Goal: Information Seeking & Learning: Learn about a topic

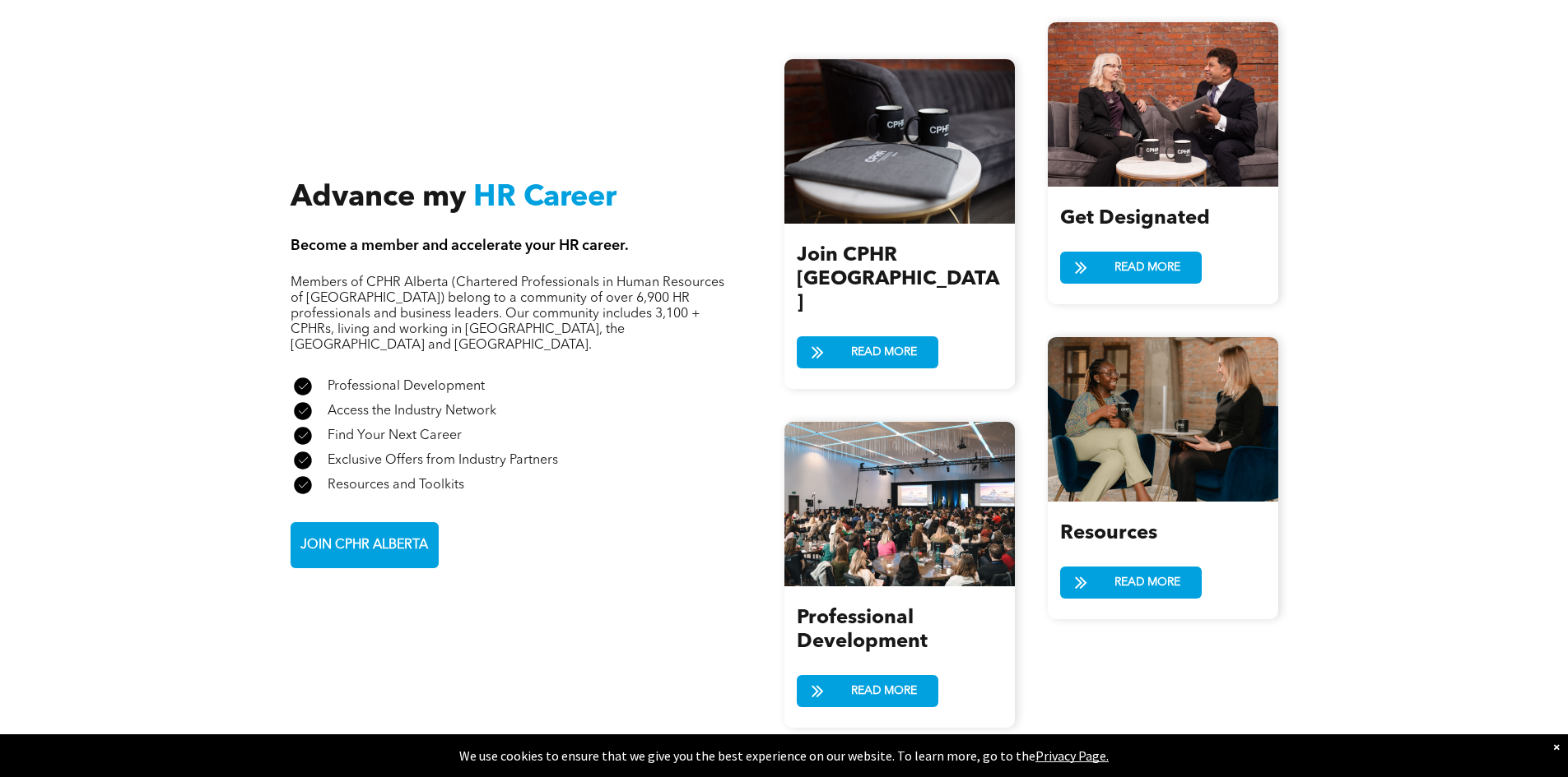
scroll to position [1974, 0]
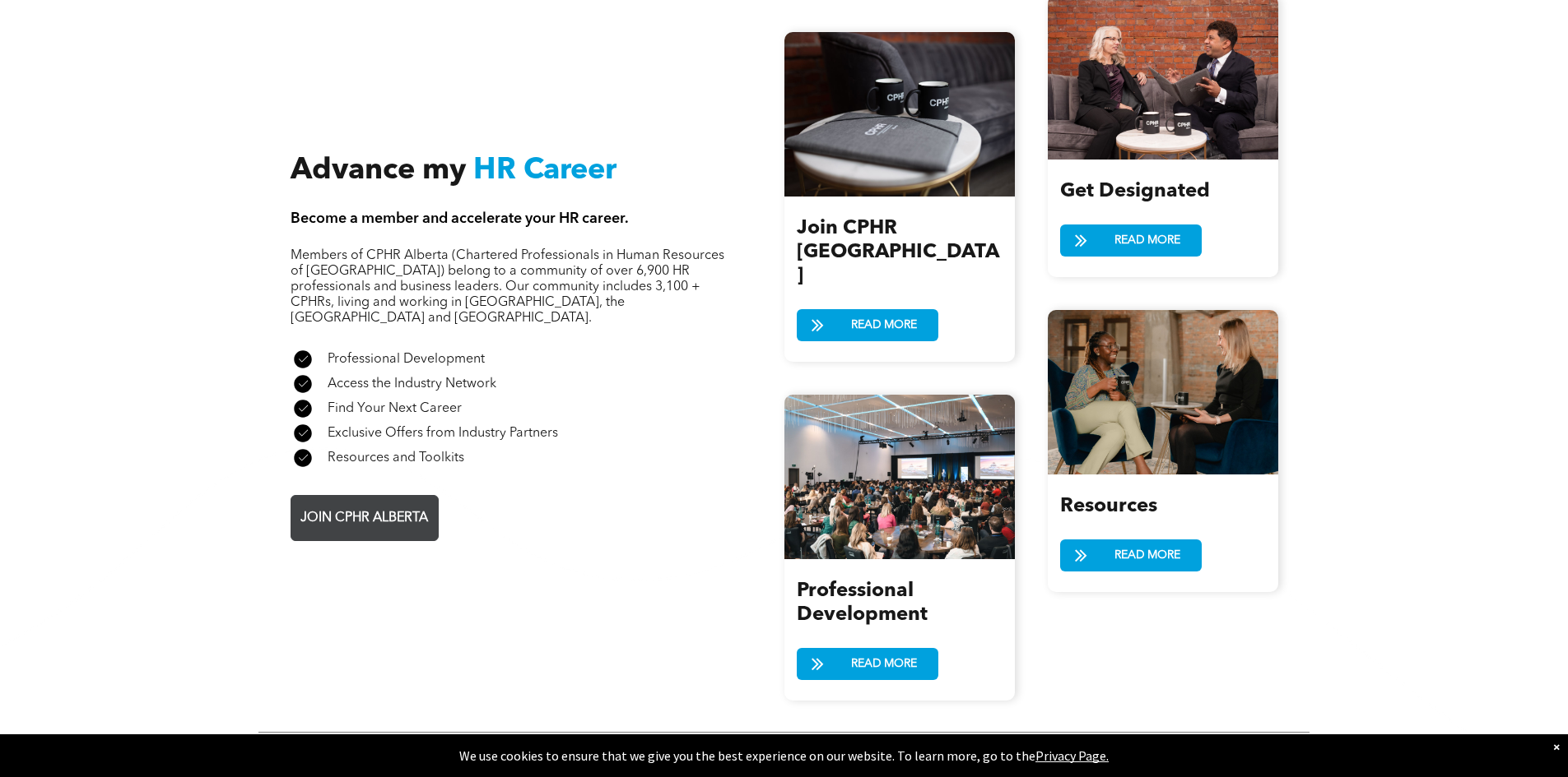
click at [421, 503] on span "JOIN CPHR ALBERTA" at bounding box center [364, 519] width 139 height 33
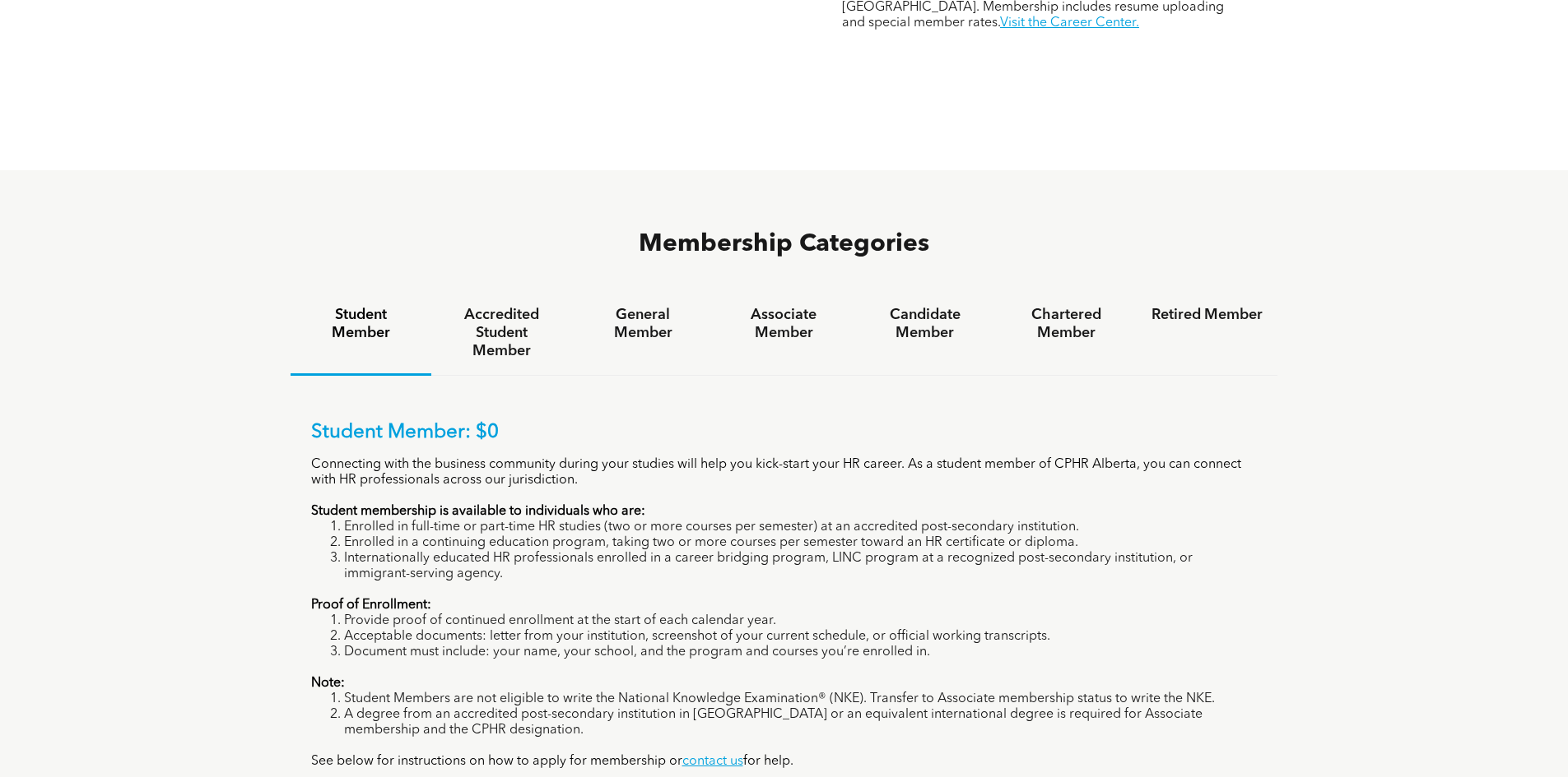
scroll to position [987, 0]
click at [654, 308] on h4 "General Member" at bounding box center [642, 325] width 111 height 36
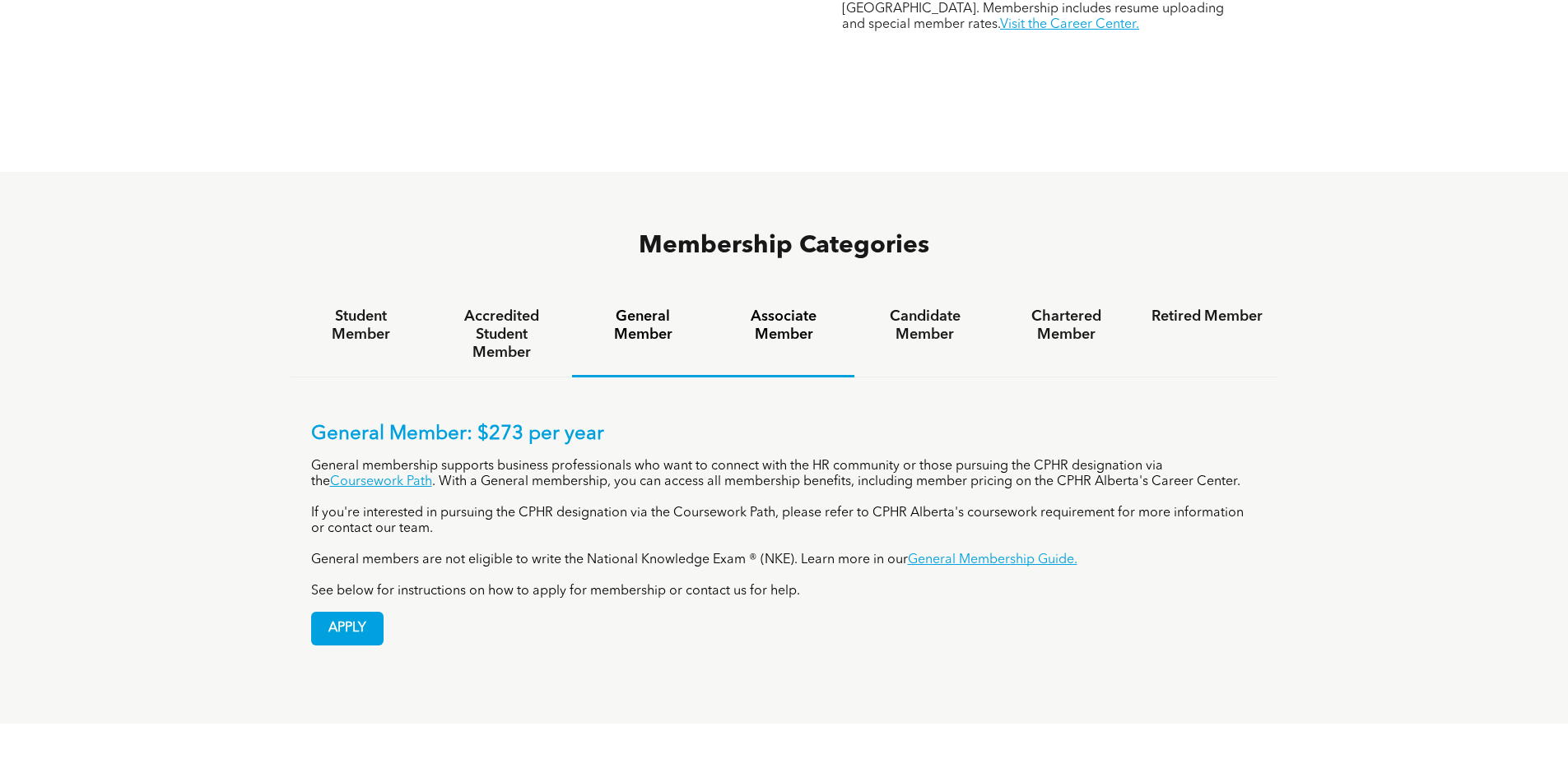
click at [776, 308] on h4 "Associate Member" at bounding box center [784, 325] width 111 height 36
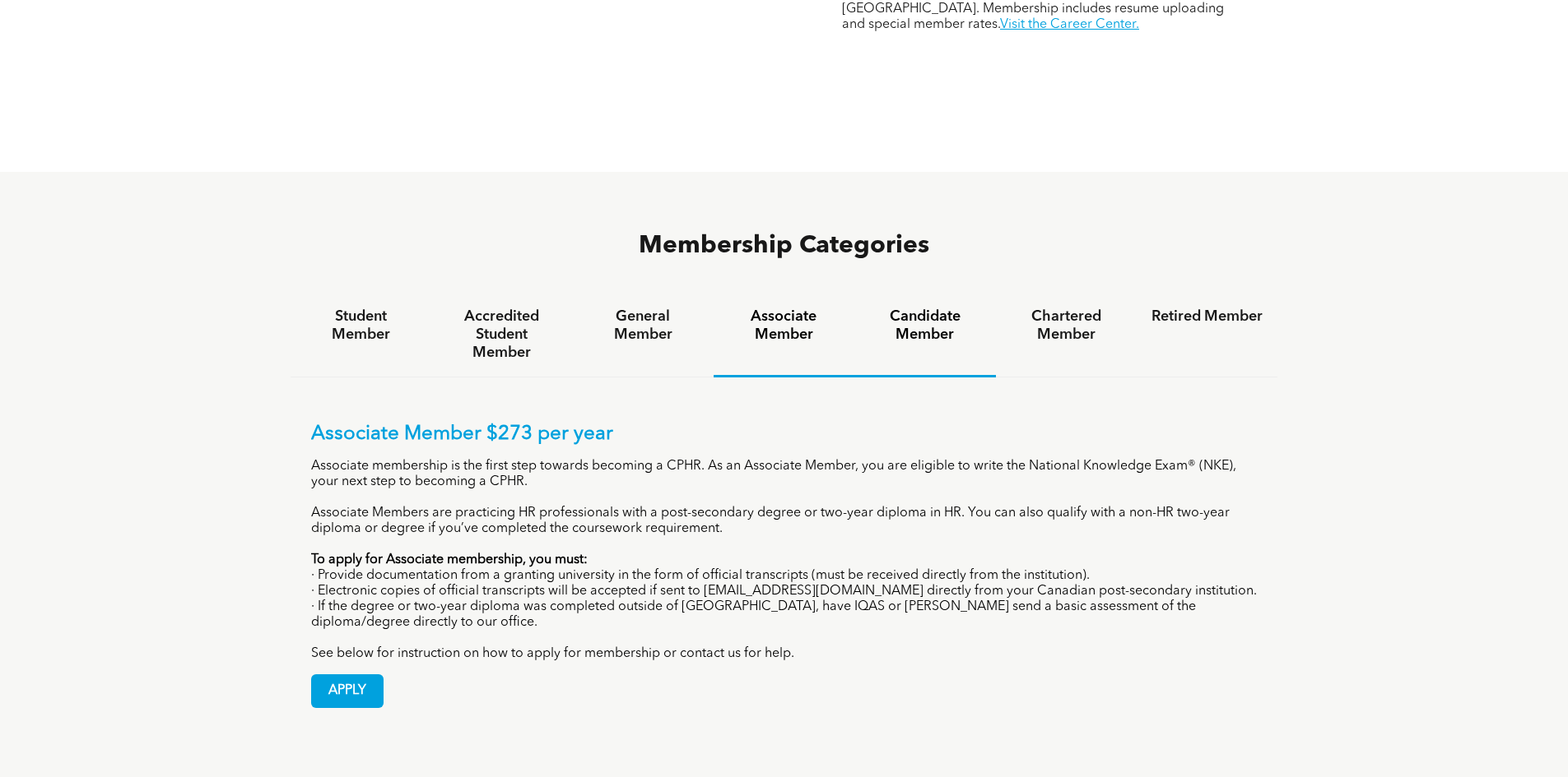
click at [921, 308] on h4 "Candidate Member" at bounding box center [924, 325] width 111 height 36
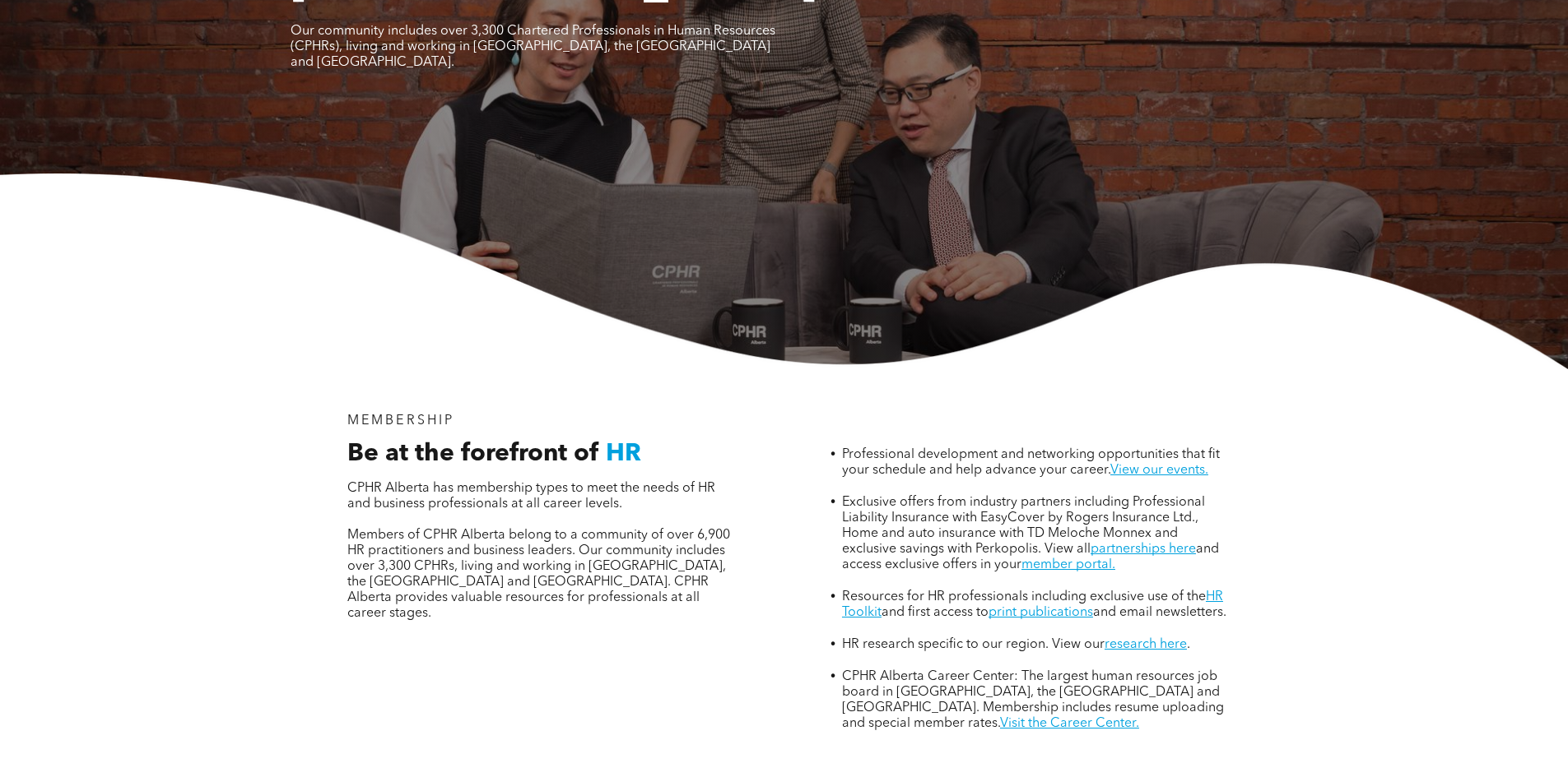
scroll to position [400, 0]
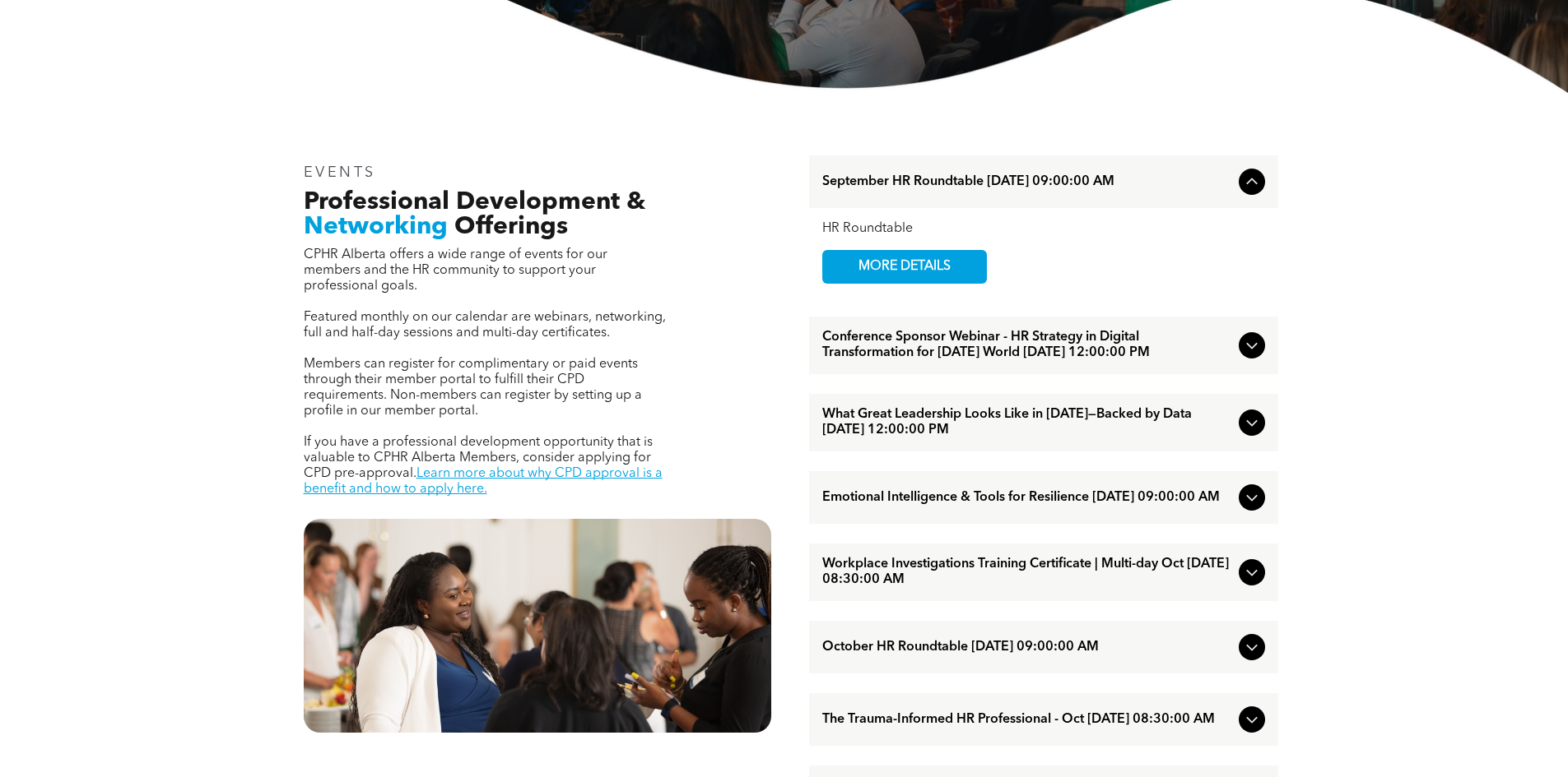
scroll to position [494, 0]
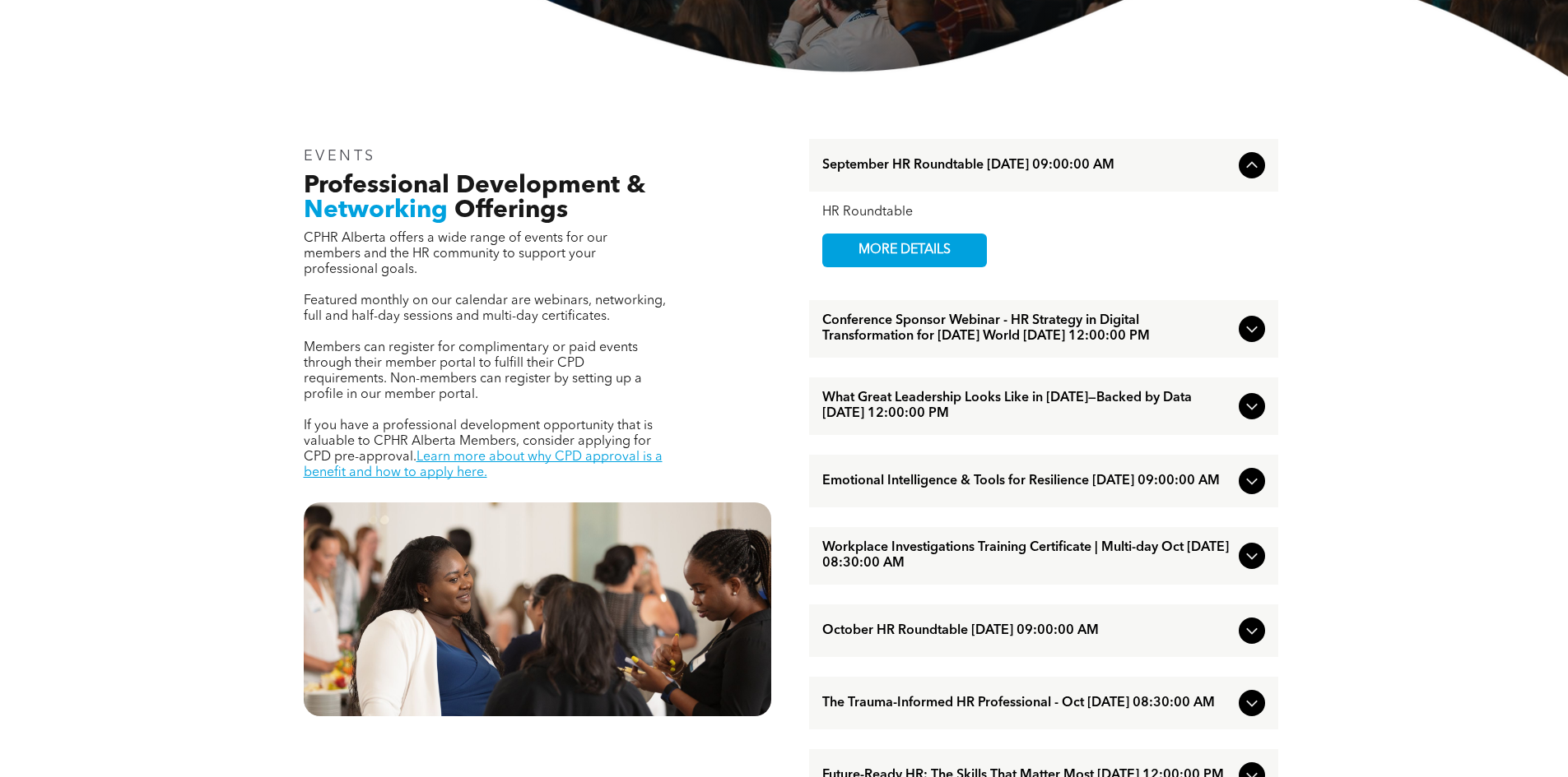
click at [988, 571] on span "Workplace Investigations Training Certificate | Multi-day Oct October/07/2025 0…" at bounding box center [1027, 556] width 410 height 32
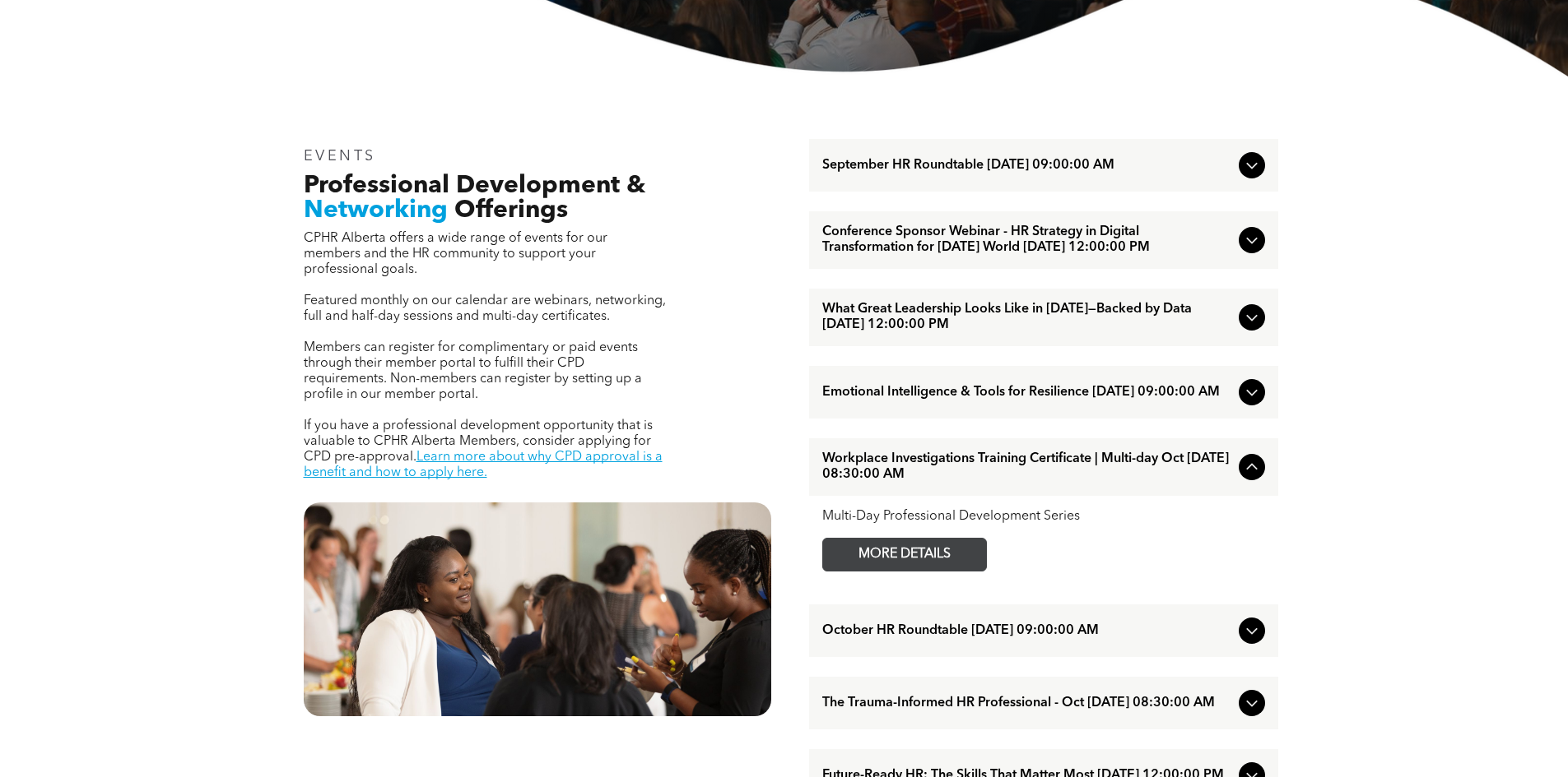
click at [930, 571] on span "MORE DETAILS" at bounding box center [905, 555] width 130 height 33
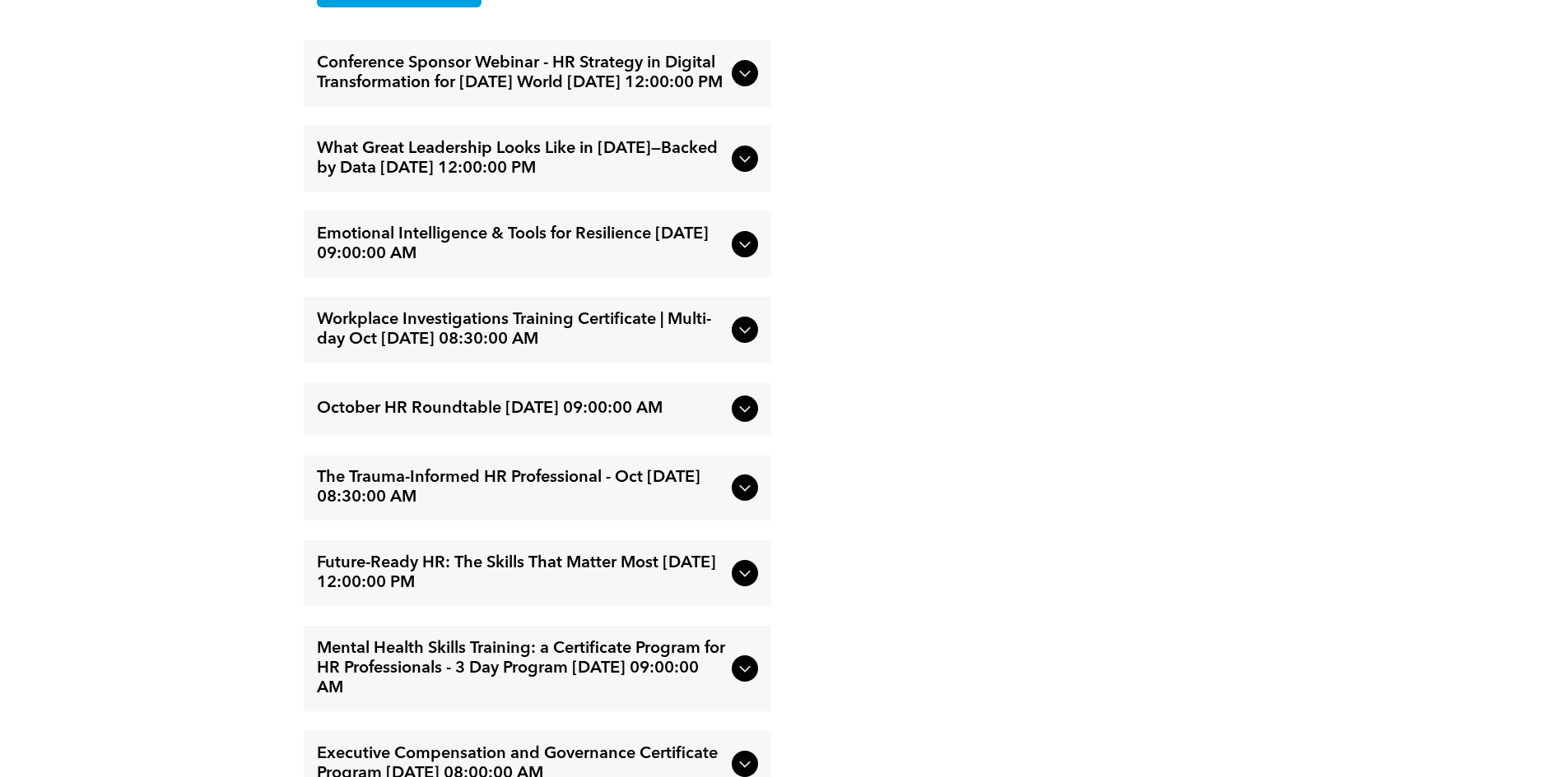
scroll to position [2879, 0]
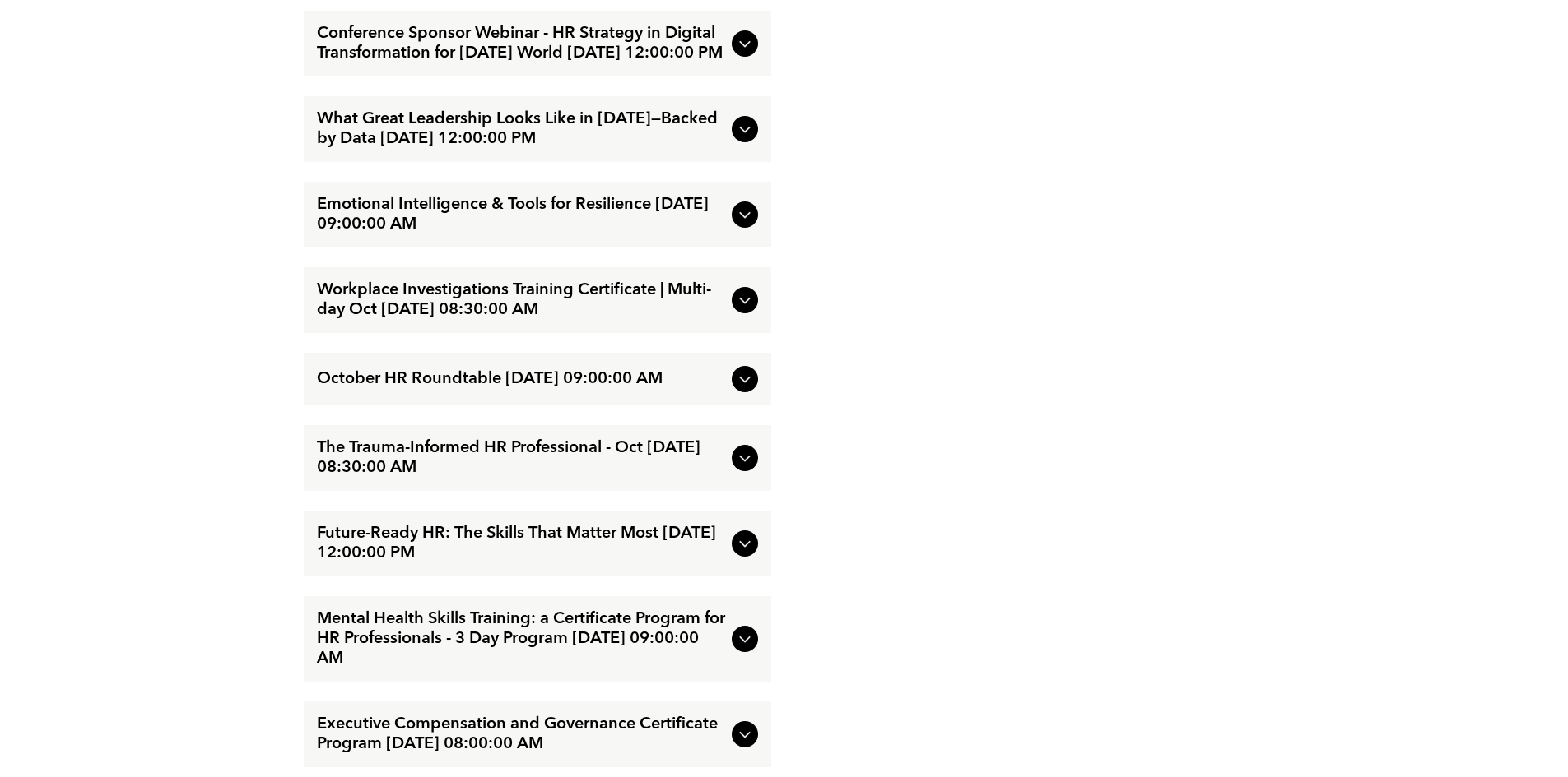
click at [710, 389] on span "October HR Roundtable [DATE] 09:00:00 AM" at bounding box center [521, 379] width 408 height 19
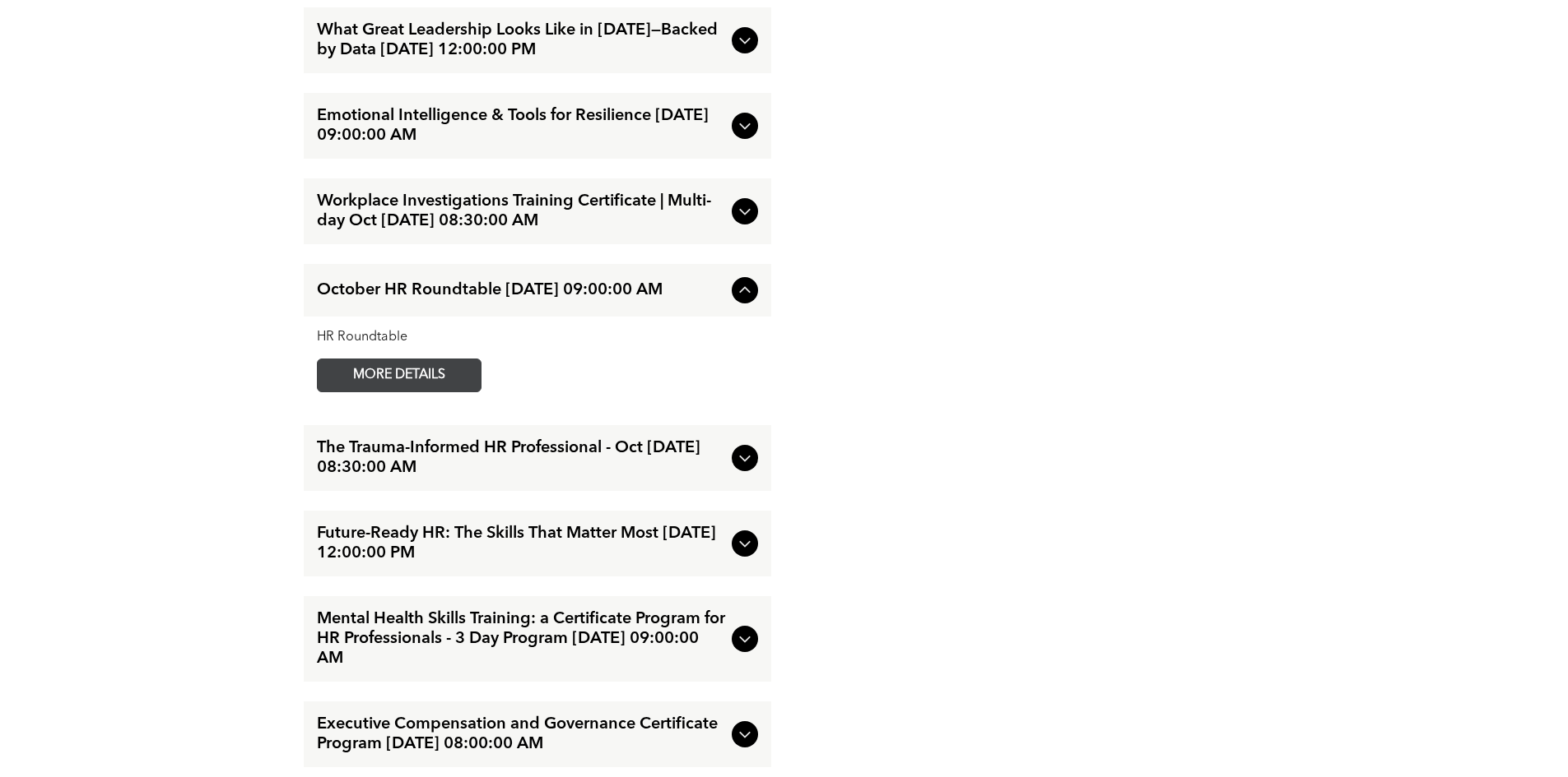
click at [456, 391] on span "MORE DETAILS" at bounding box center [399, 375] width 130 height 33
